Goal: Information Seeking & Learning: Learn about a topic

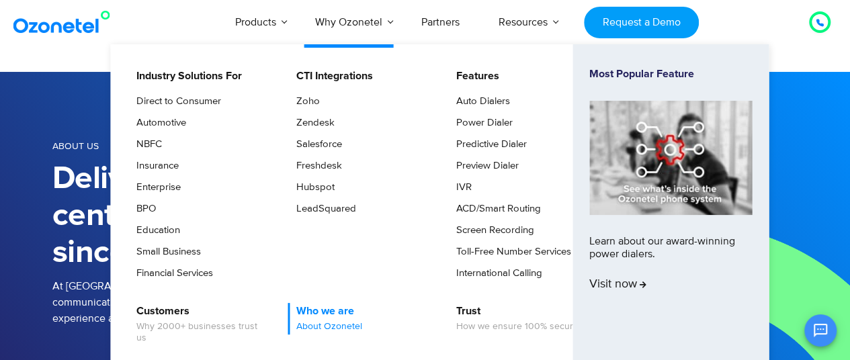
click at [317, 309] on link "Who we are About Ozonetel" at bounding box center [326, 319] width 77 height 32
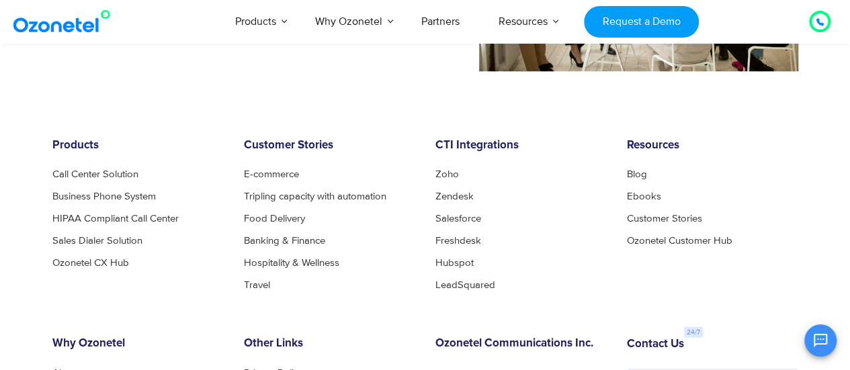
scroll to position [1309, 0]
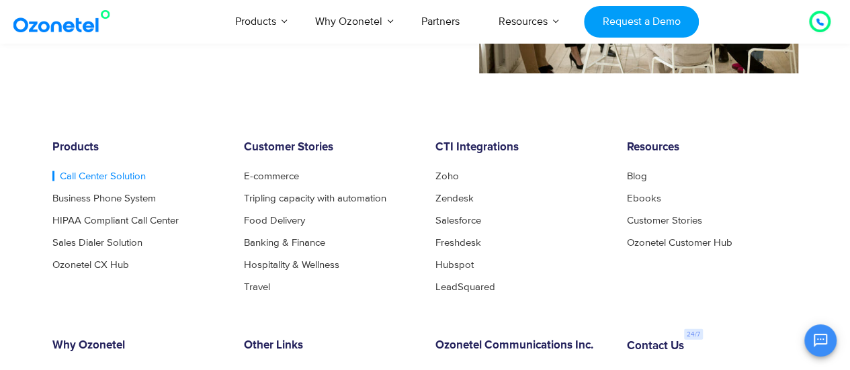
click at [104, 175] on link "Call Center Solution" at bounding box center [98, 176] width 93 height 10
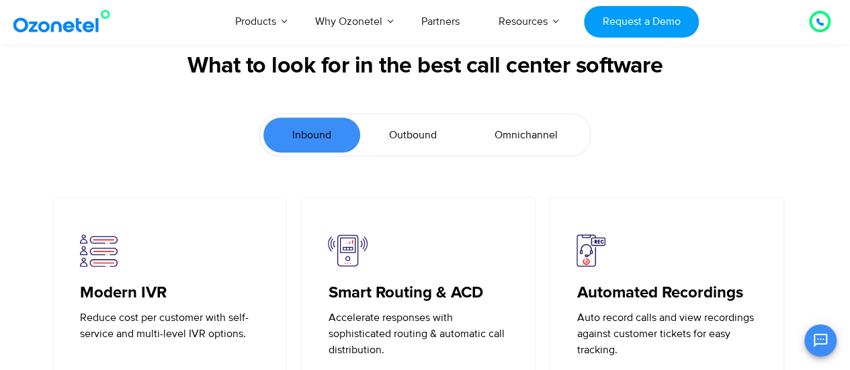
scroll to position [2935, 0]
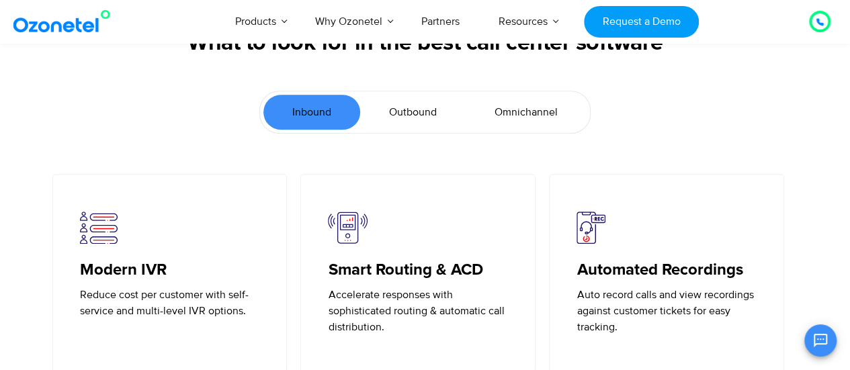
click at [557, 111] on span "Omnichannel" at bounding box center [526, 112] width 63 height 16
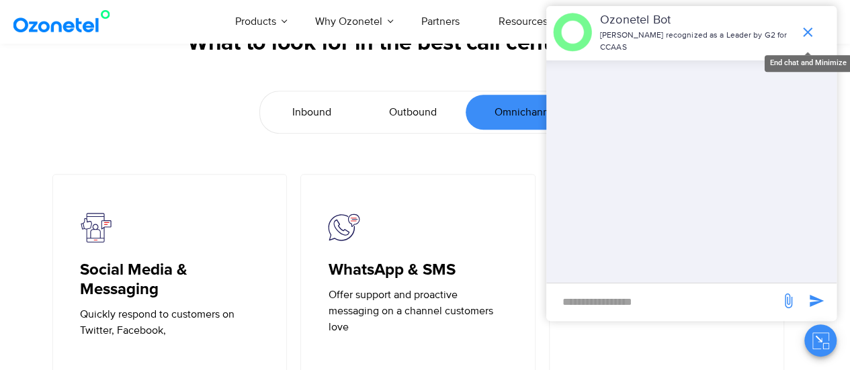
click at [805, 37] on icon "end chat or minimize" at bounding box center [808, 32] width 16 height 16
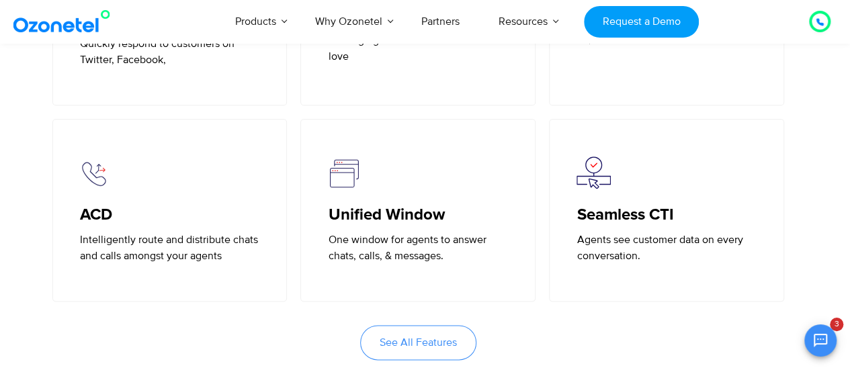
scroll to position [3230, 0]
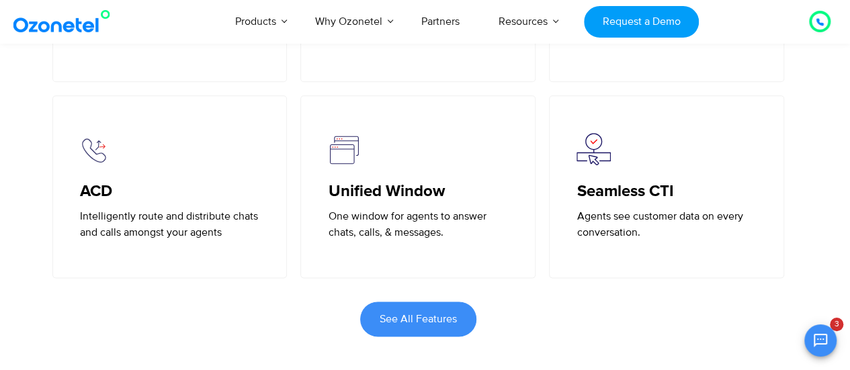
click at [432, 319] on span "See All Features" at bounding box center [418, 319] width 77 height 11
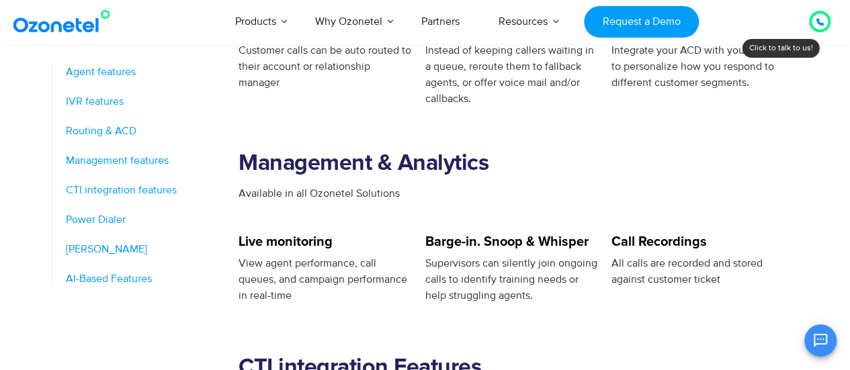
scroll to position [1279, 0]
